Goal: Navigation & Orientation: Find specific page/section

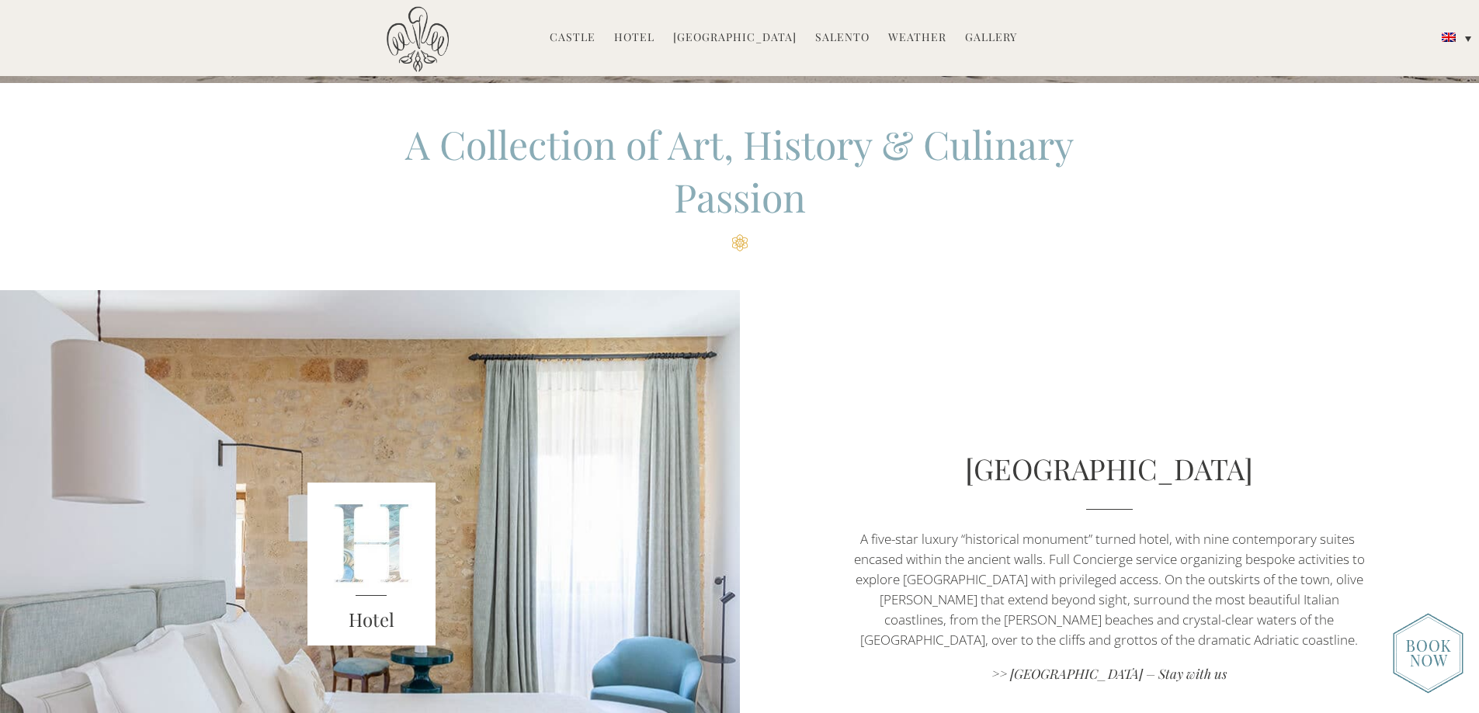
scroll to position [466, 0]
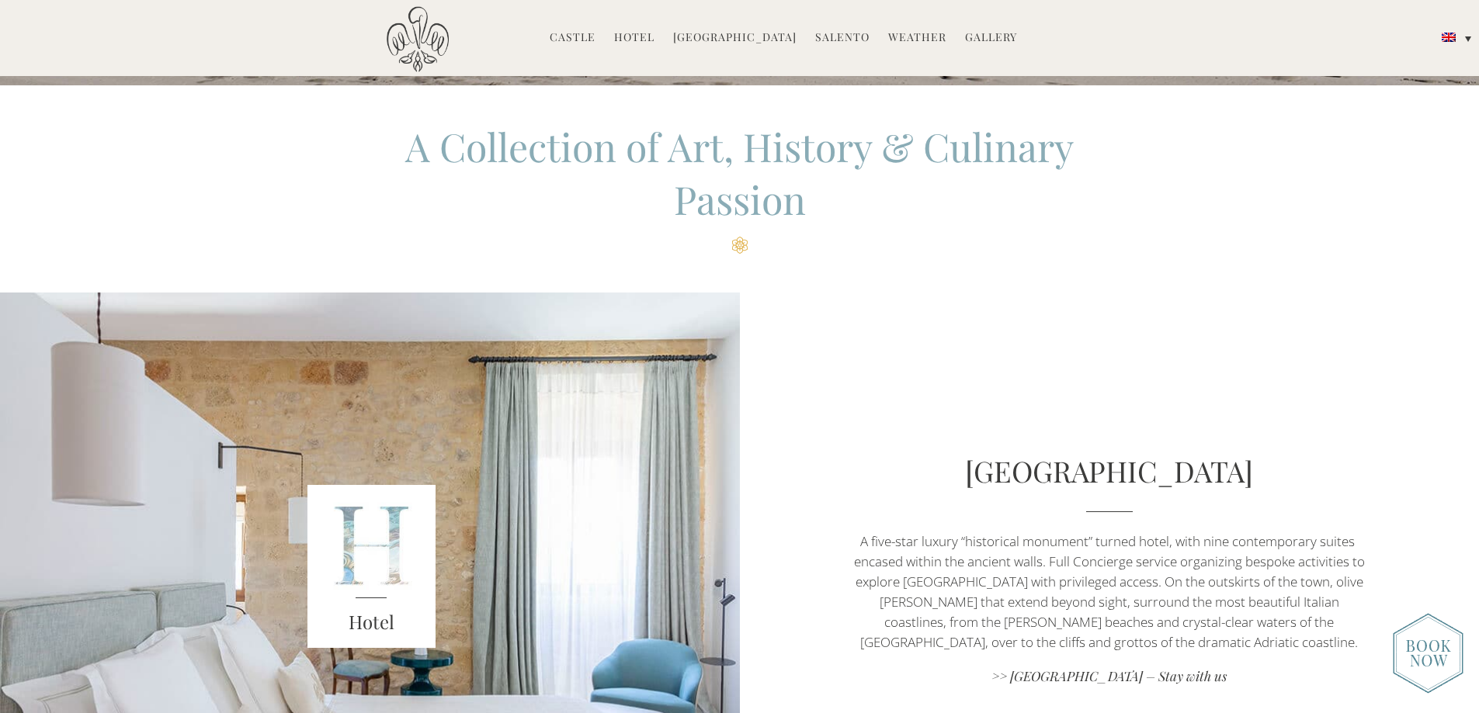
click at [713, 36] on link "[GEOGRAPHIC_DATA]" at bounding box center [734, 38] width 123 height 18
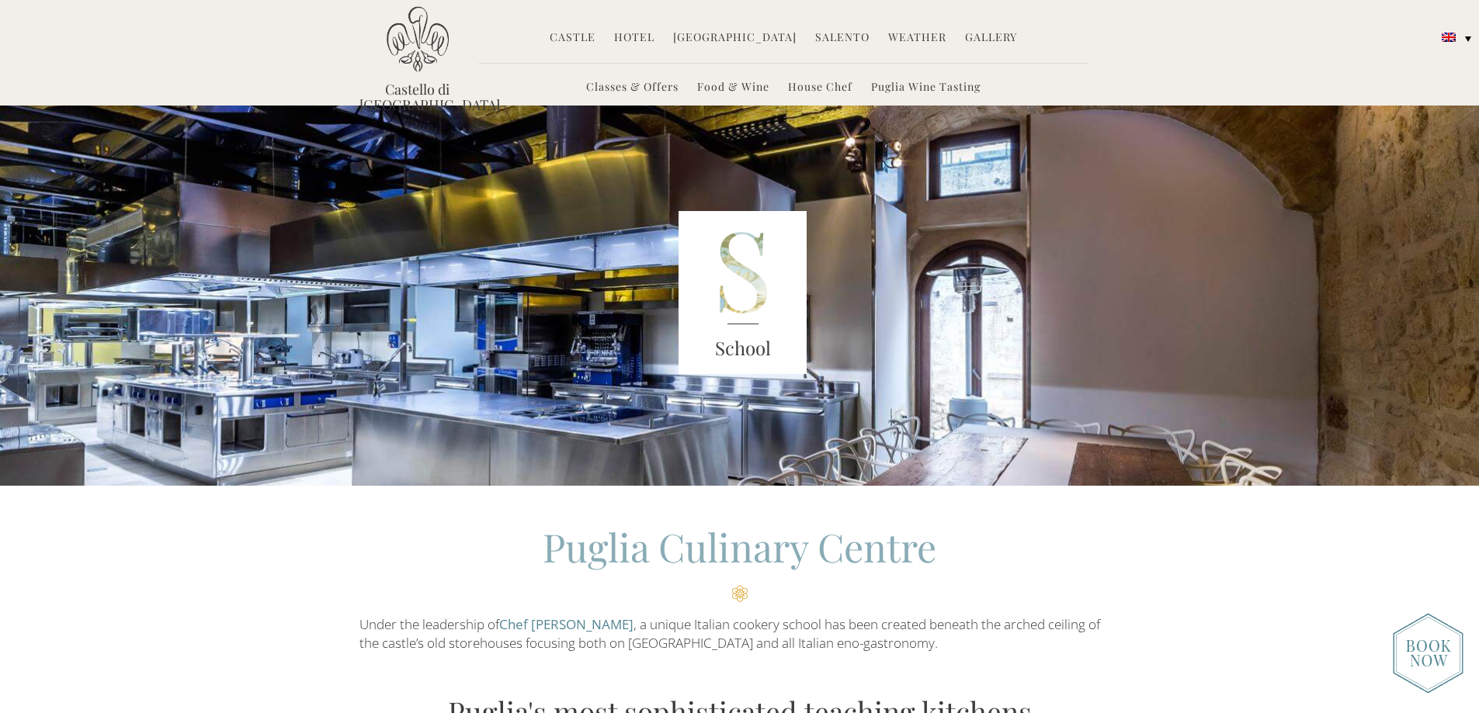
click at [622, 85] on link "Classes & Offers" at bounding box center [632, 88] width 92 height 18
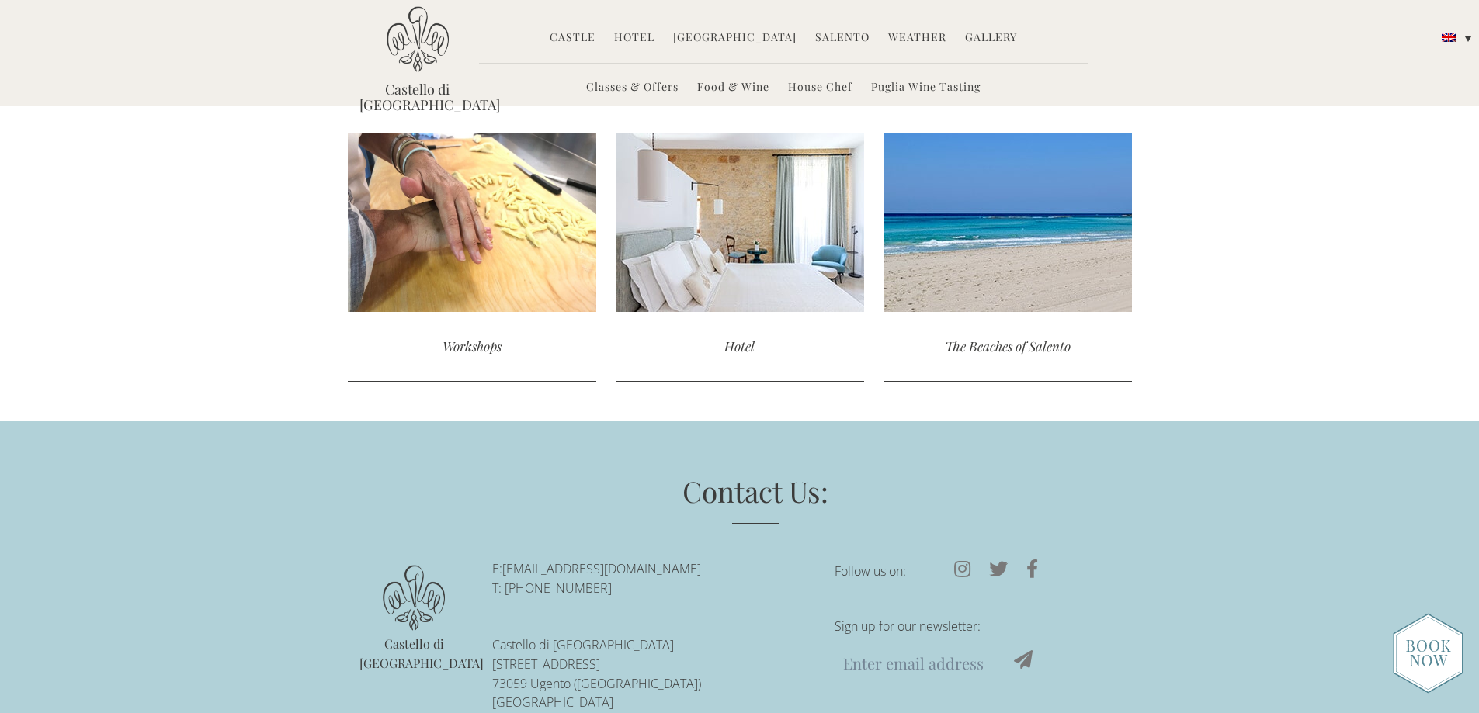
scroll to position [3976, 0]
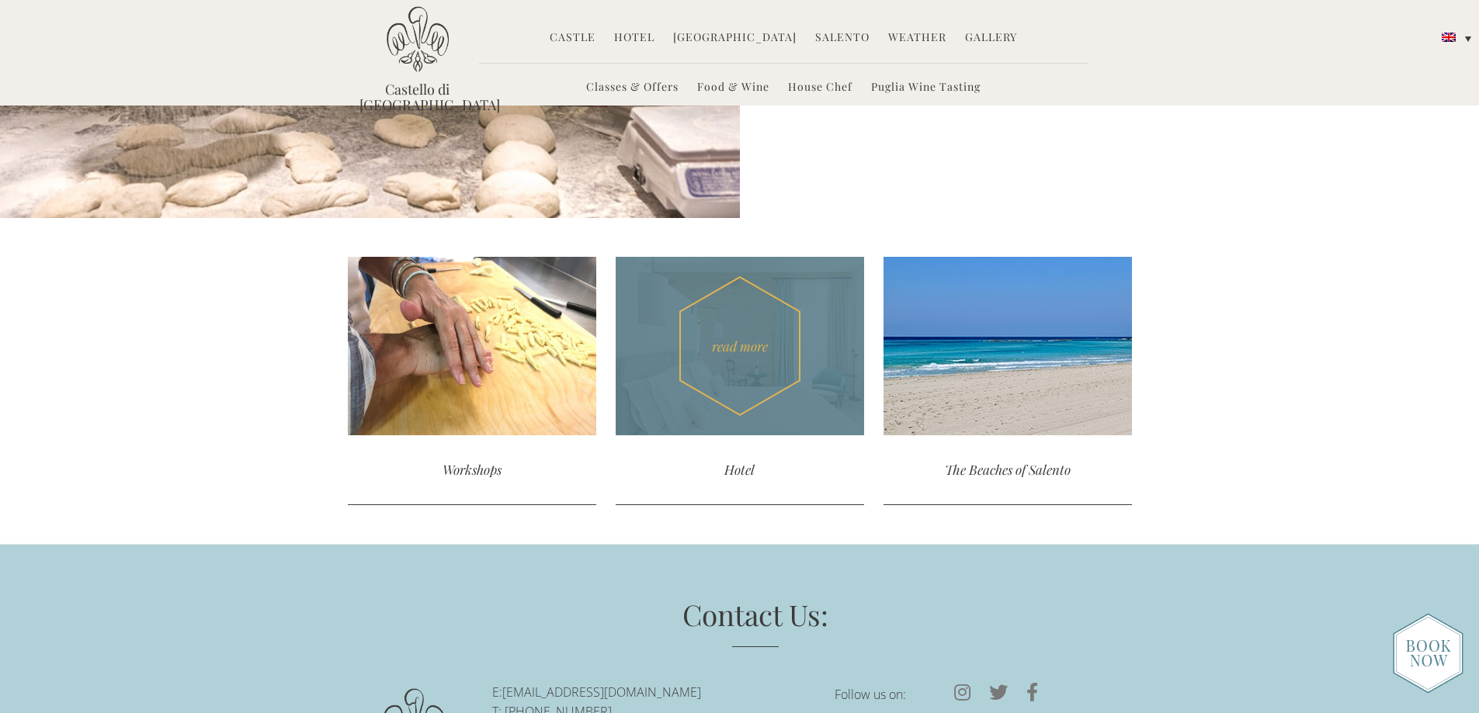
click at [737, 468] on div "Hotel" at bounding box center [739, 469] width 248 height 69
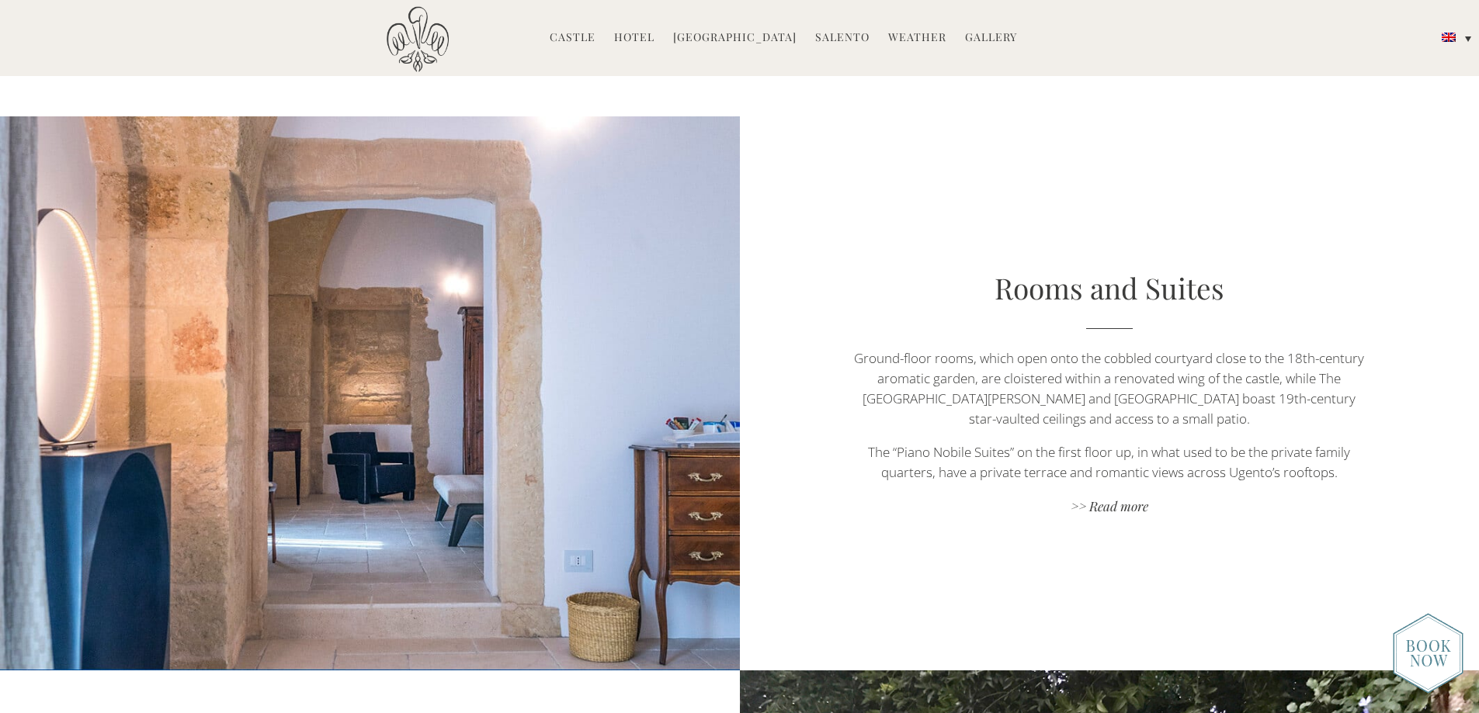
scroll to position [931, 0]
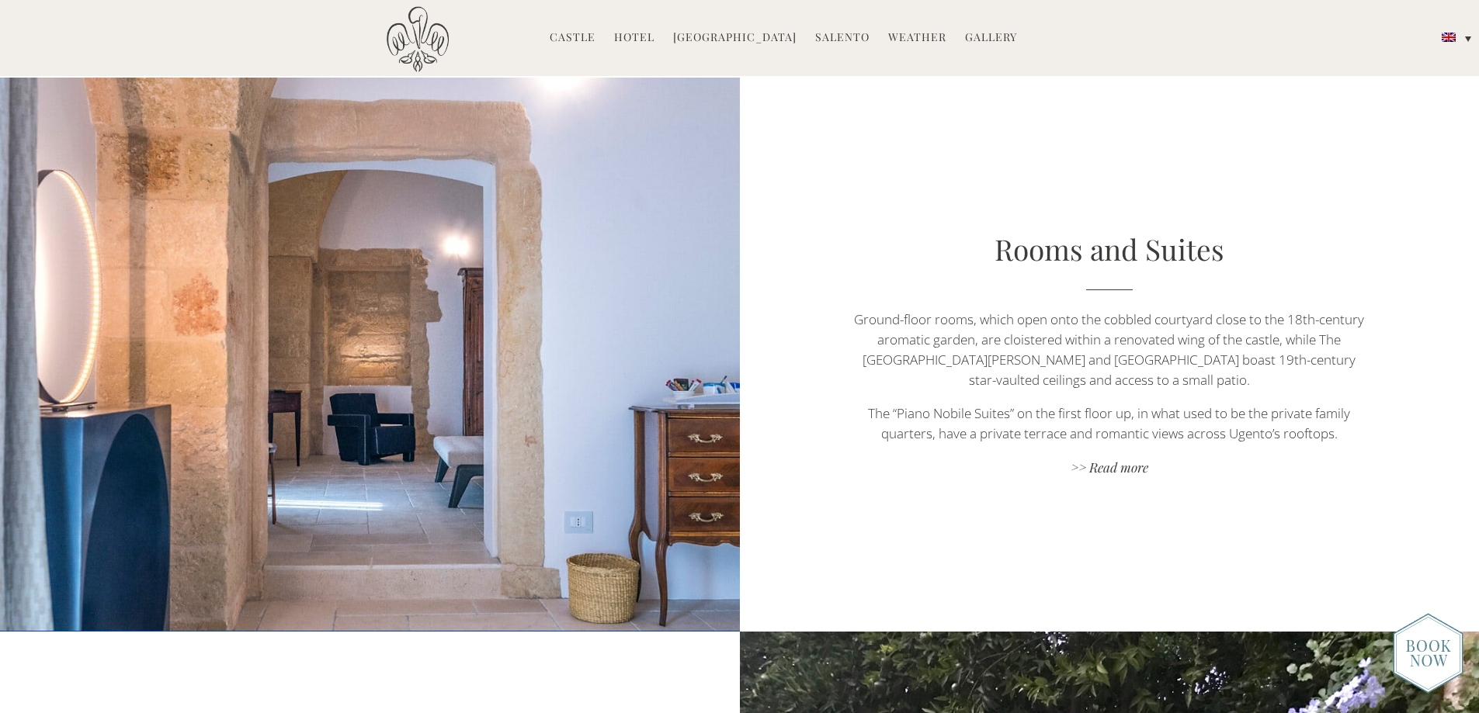
click at [987, 37] on link "Gallery" at bounding box center [991, 38] width 52 height 18
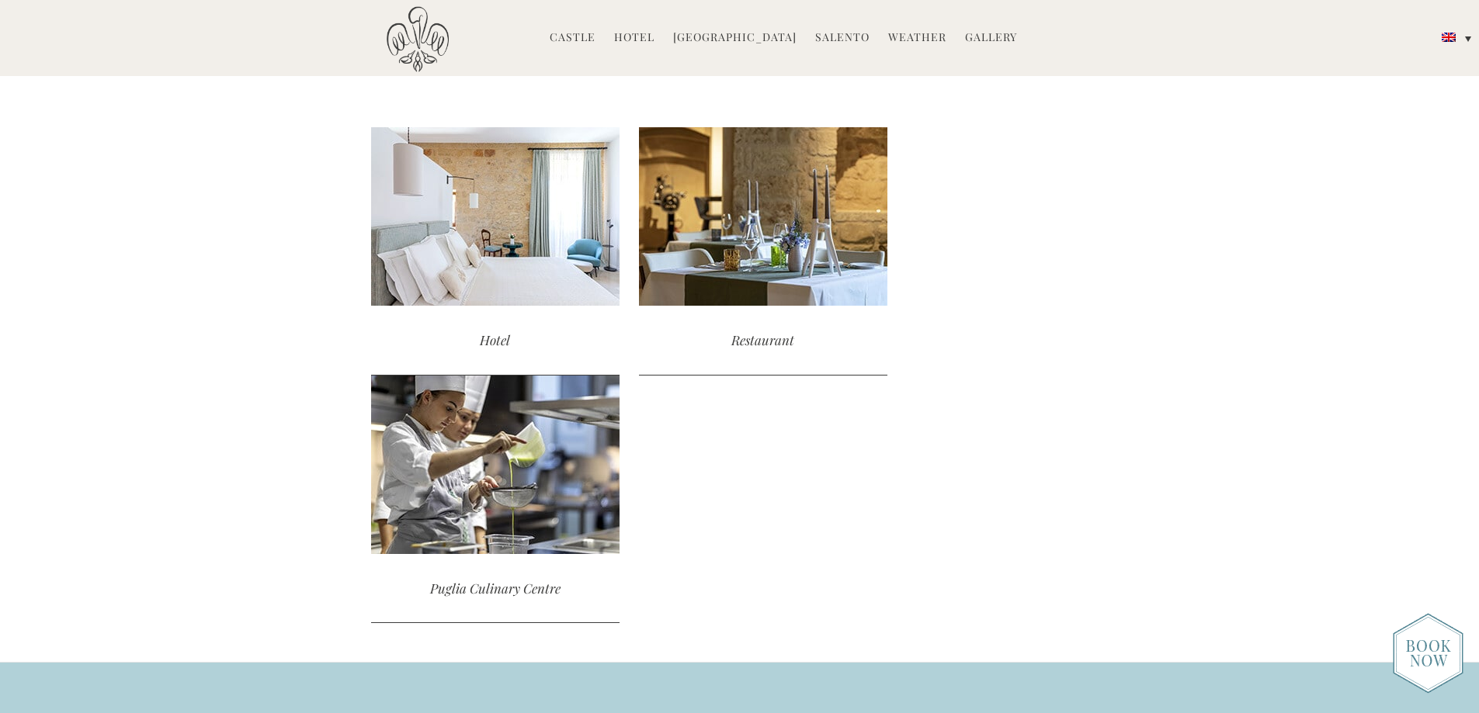
scroll to position [1707, 0]
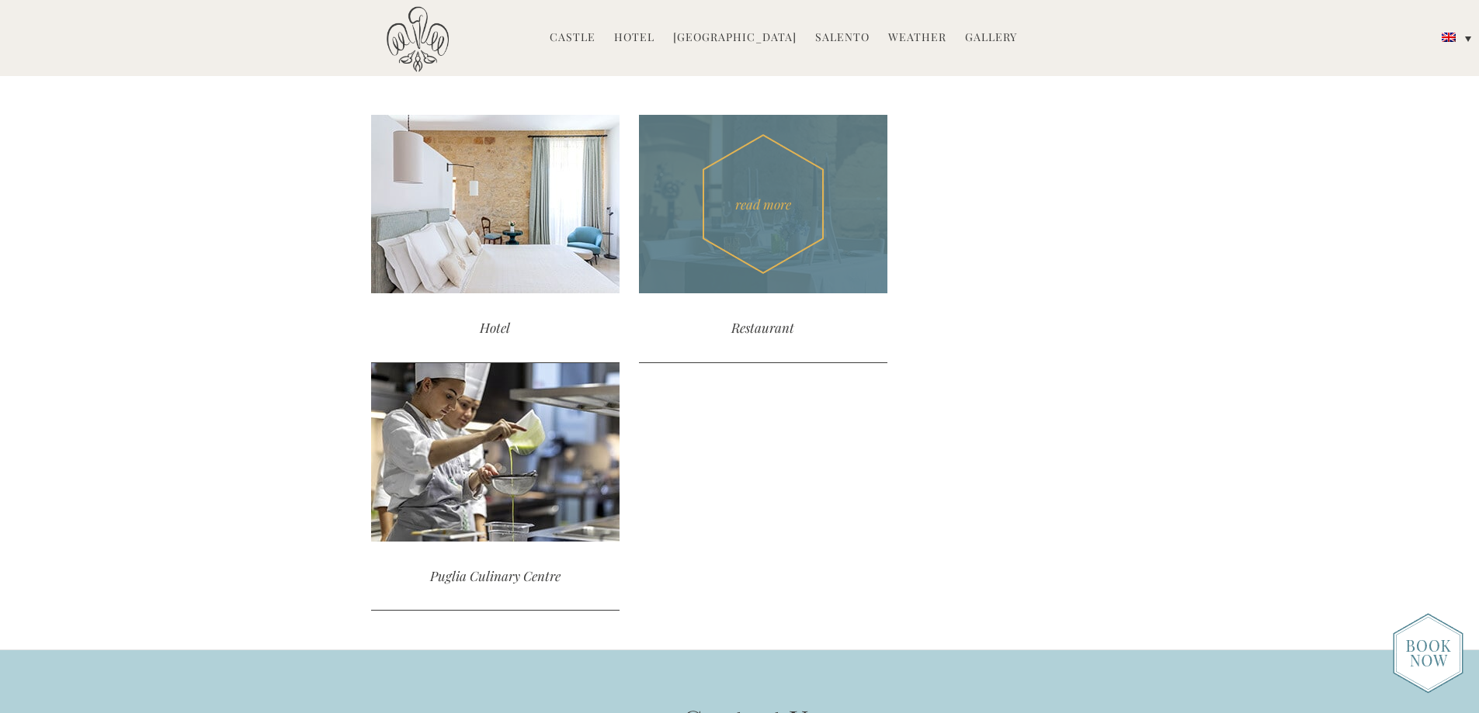
click at [796, 279] on div "read more" at bounding box center [763, 204] width 248 height 179
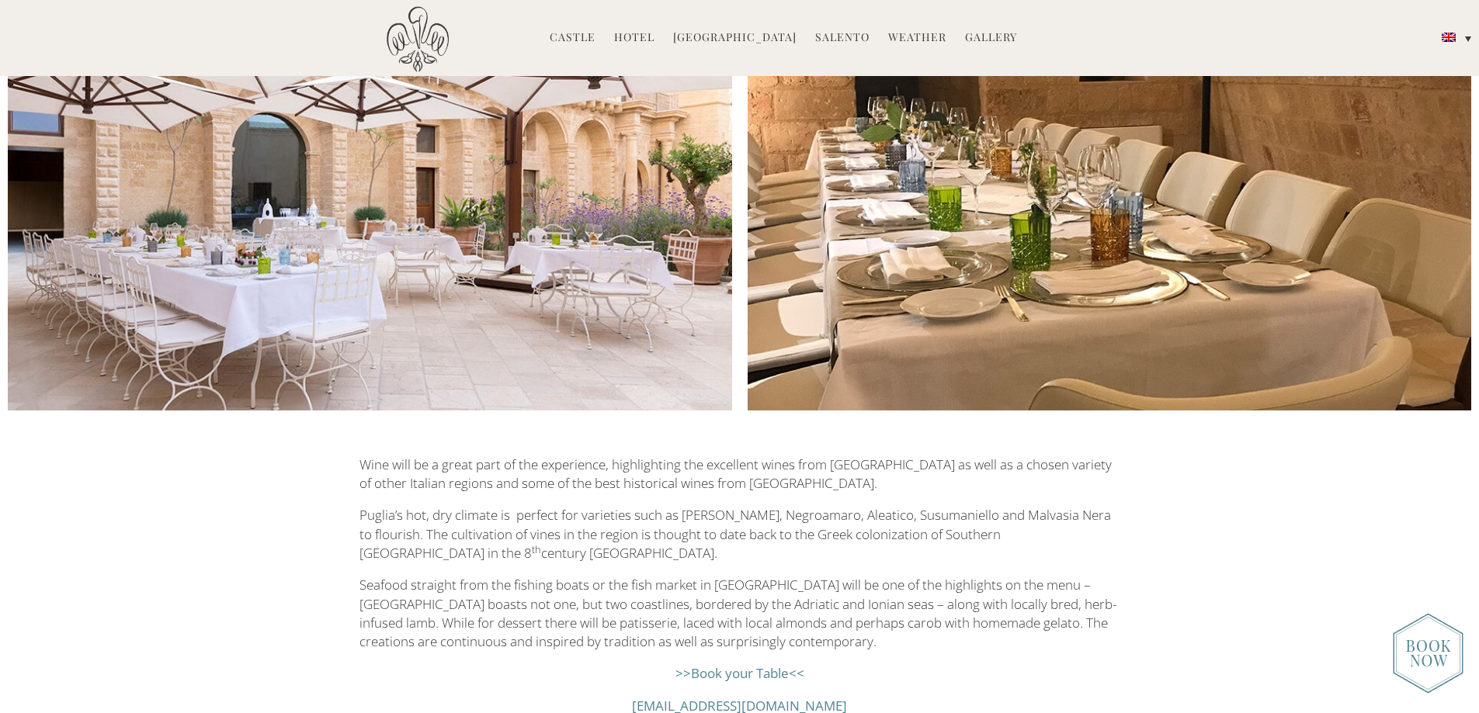
scroll to position [1940, 0]
